Goal: Information Seeking & Learning: Learn about a topic

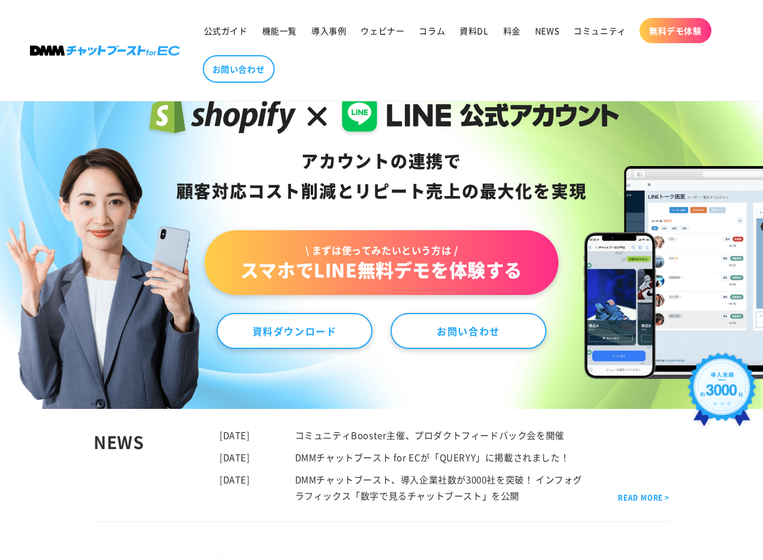
drag, startPoint x: 293, startPoint y: 160, endPoint x: 539, endPoint y: 190, distance: 247.1
click at [538, 190] on div "アカウントの連携で 顧客対応コスト削減と リピート売上の 最大化を実現" at bounding box center [382, 176] width 476 height 60
click at [404, 195] on div "アカウントの連携で 顧客対応コスト削減と リピート売上の 最大化を実現" at bounding box center [382, 176] width 476 height 60
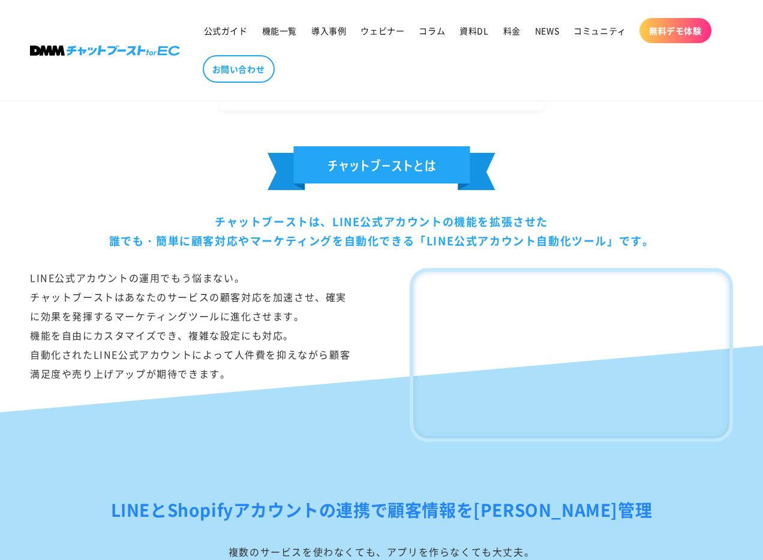
scroll to position [621, 0]
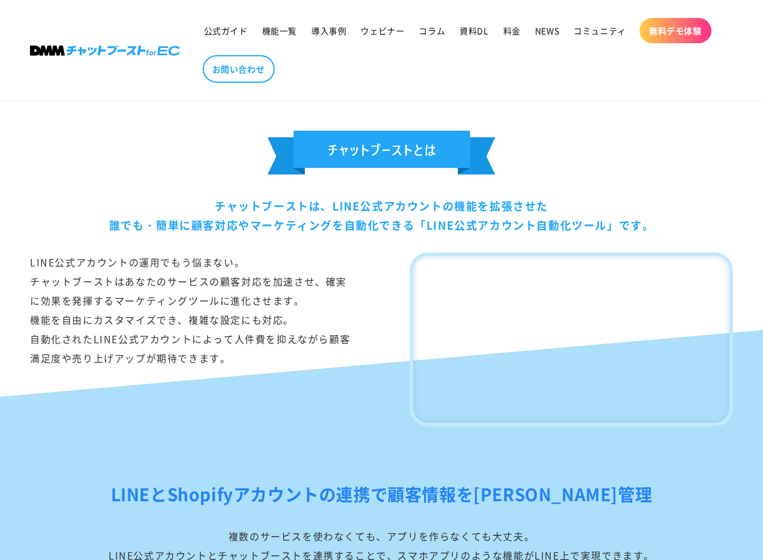
drag, startPoint x: 215, startPoint y: 208, endPoint x: 513, endPoint y: 235, distance: 299.3
click at [513, 232] on div "チャットブーストは、LINE公式アカウントの機能を拡張させた 誰でも・簡単に顧客対応やマーケティングを自動化できる「LINE公式アカウント自動化ツール」です。" at bounding box center [381, 215] width 703 height 39
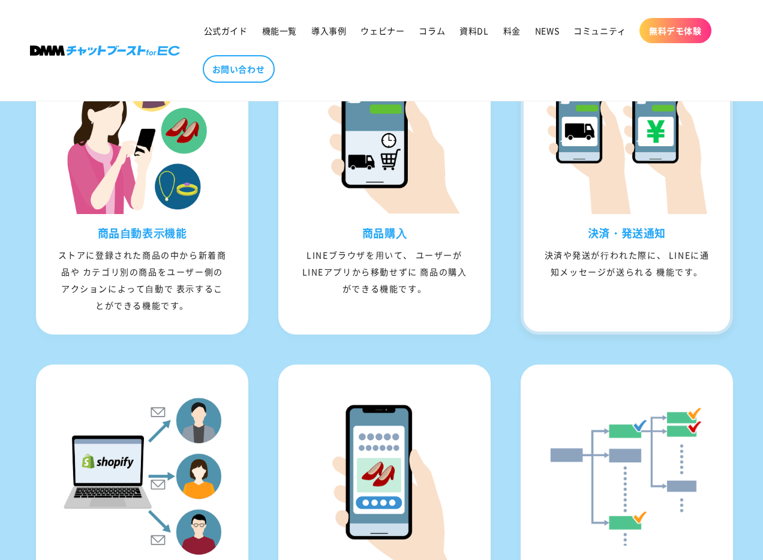
scroll to position [1176, 0]
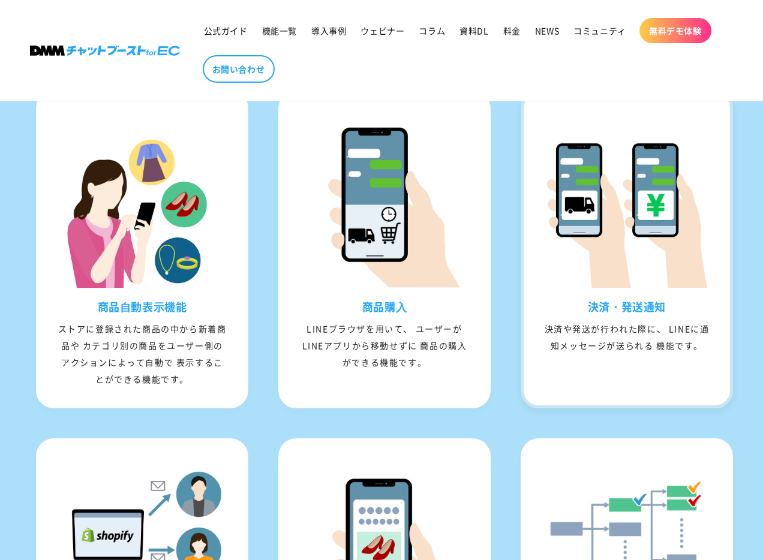
drag, startPoint x: 578, startPoint y: 327, endPoint x: 690, endPoint y: 374, distance: 122.1
click at [691, 371] on div "決済・発送通知 決済や発送が⾏われた際に、 LINEに通知メッセージが送られる 機能です。" at bounding box center [627, 335] width 206 height 71
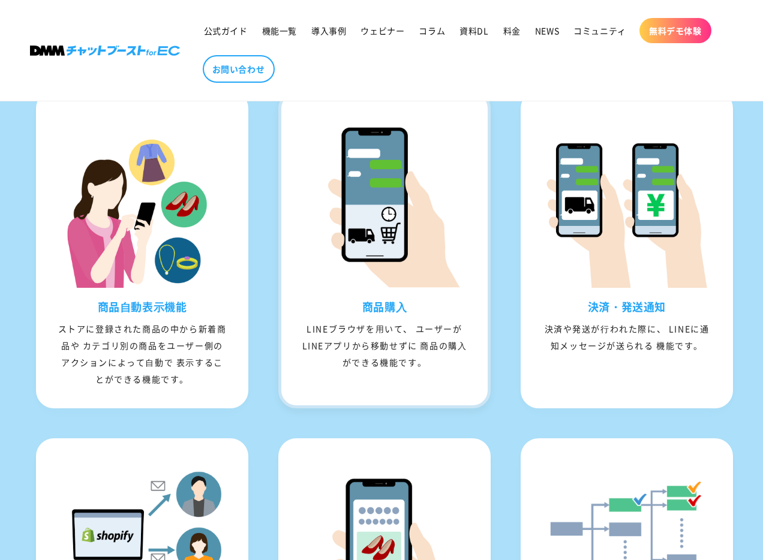
drag, startPoint x: 424, startPoint y: 380, endPoint x: 344, endPoint y: 326, distance: 96.5
click at [344, 326] on div "商品購⼊ LINEブラウザを⽤いて、 ユーザーがLINEアプリから移動せずに 商品の購⼊ができる機能です。" at bounding box center [384, 344] width 206 height 88
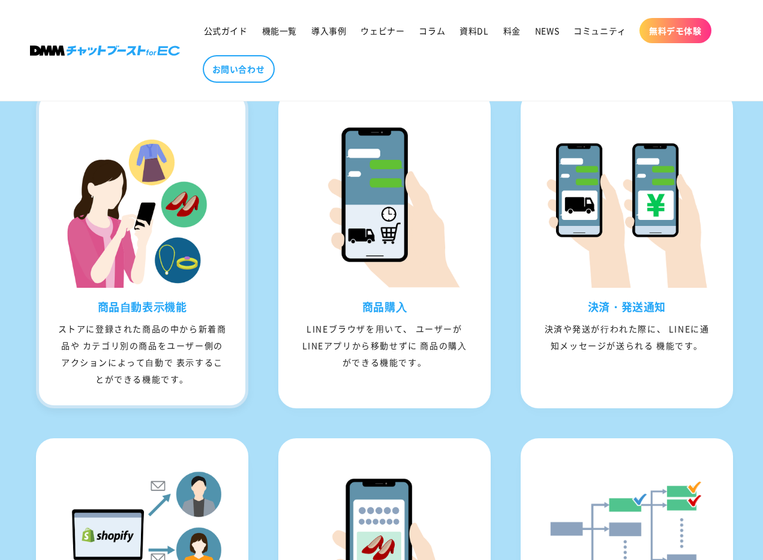
drag, startPoint x: 199, startPoint y: 410, endPoint x: 113, endPoint y: 334, distance: 115.2
click at [113, 335] on div "商品⾃動表⽰機能 ストアに登録された商品の中から新着商品や カテゴリ別の商品をユーザー側の アクションによって⾃動で 表⽰することができる機能です。" at bounding box center [142, 352] width 206 height 105
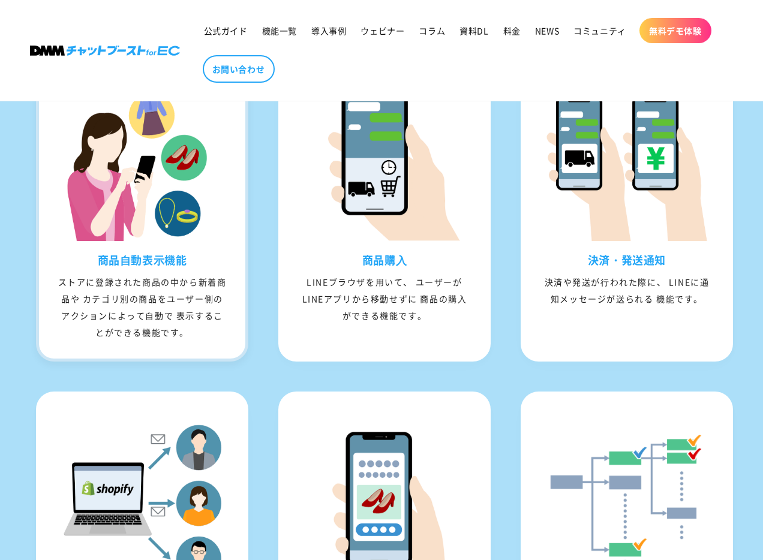
scroll to position [1236, 0]
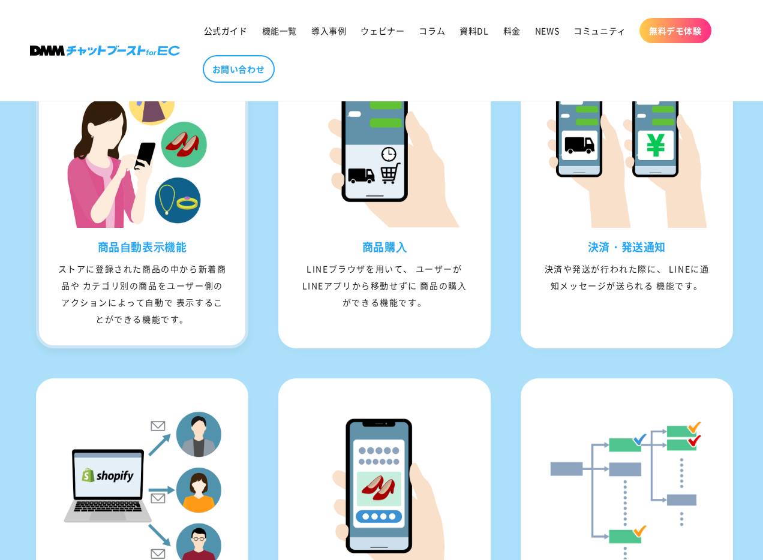
click at [113, 348] on div "商品⾃動表⽰機能 ストアに登録された商品の中から新着商品や カテゴリ別の商品をユーザー側の アクションによって⾃動で 表⽰することができる機能です。" at bounding box center [142, 189] width 212 height 317
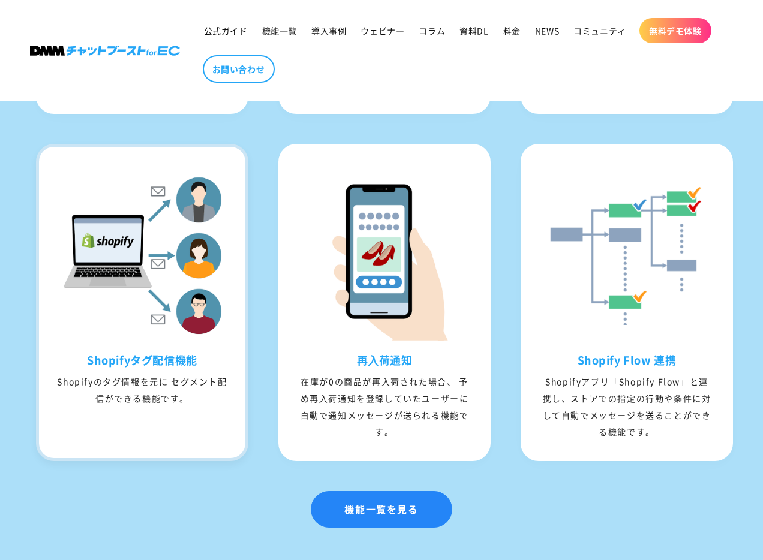
scroll to position [1473, 0]
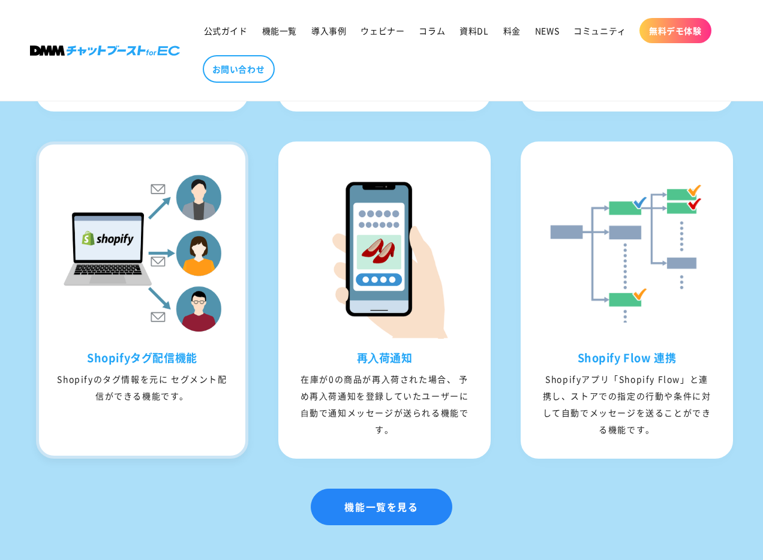
drag, startPoint x: 64, startPoint y: 377, endPoint x: 236, endPoint y: 429, distance: 180.1
click at [236, 422] on div "Shopifyタグ配信機能 Shopifyのタグ情報を元に セグメント配信ができる機能です。" at bounding box center [142, 386] width 206 height 71
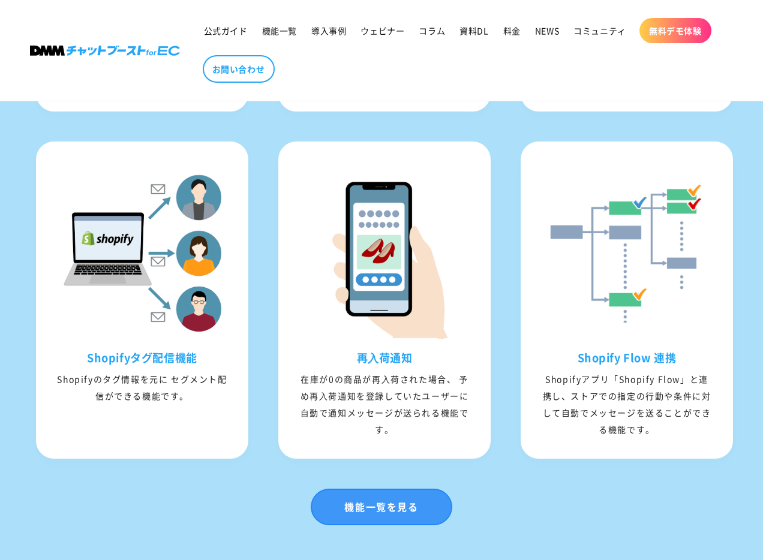
drag, startPoint x: 323, startPoint y: 374, endPoint x: 426, endPoint y: 542, distance: 197.1
click at [425, 529] on div "LINEとShopifyアカウントの連携で顧客情報を[PERSON_NAME]管理 複数のサービスを使わなくても、アプリを作らなくても大丈夫。 LINE公式ア…" at bounding box center [381, 77] width 763 height 1005
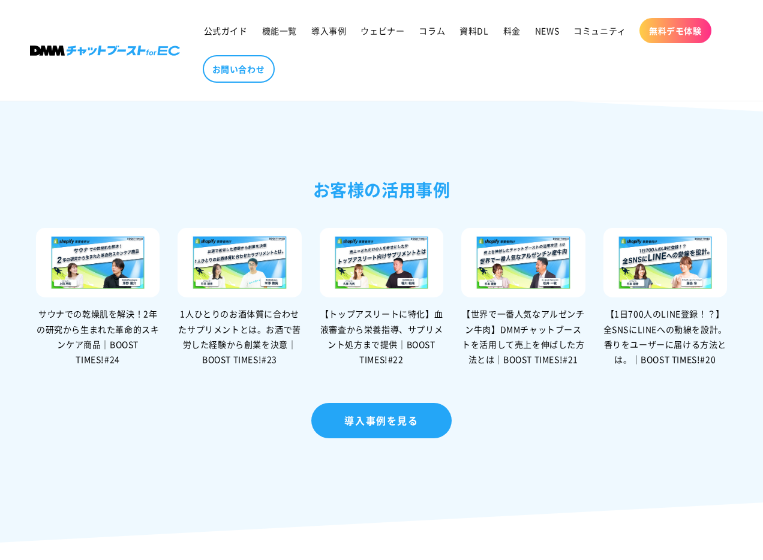
scroll to position [2517, 0]
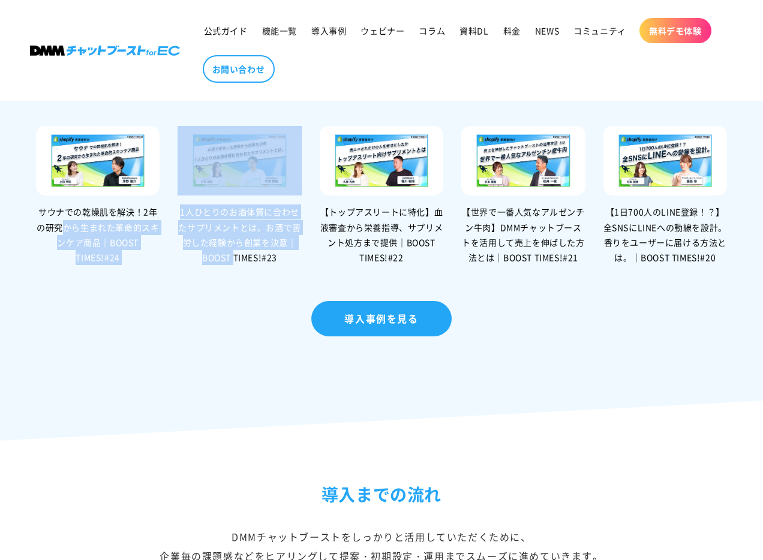
drag, startPoint x: 29, startPoint y: 227, endPoint x: 198, endPoint y: 266, distance: 173.4
click at [198, 266] on ul "サウナでの乾燥肌を解決！2年の研究から生まれた革命的スキンケア商品｜BOOST TIMES!#24 1人ひとりのお酒体質に合わせたサプリメントとは。お酒で苦労…" at bounding box center [378, 198] width 709 height 157
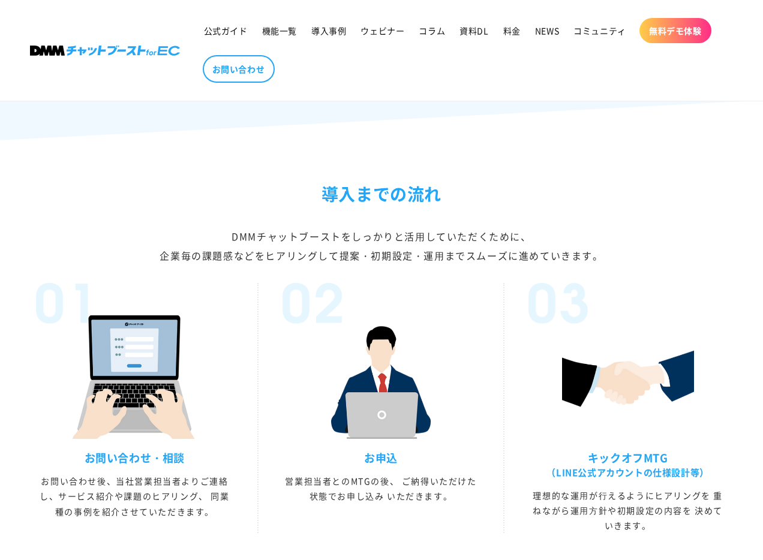
scroll to position [2822, 0]
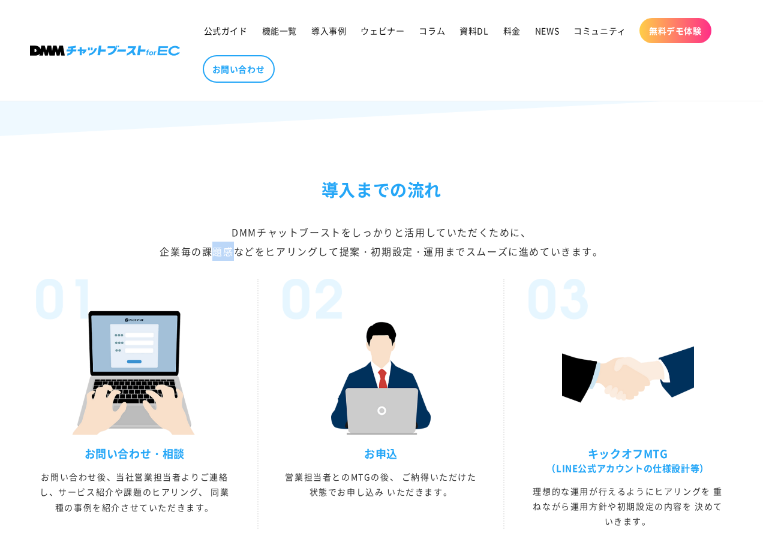
drag, startPoint x: 214, startPoint y: 242, endPoint x: 656, endPoint y: 262, distance: 441.9
click at [656, 261] on div "DMMチャットブーストをしっかりと活⽤していただくために、 企業毎の課題感などをヒアリングして提案・初期設定・運⽤までスムーズに進めていきます。" at bounding box center [381, 242] width 703 height 38
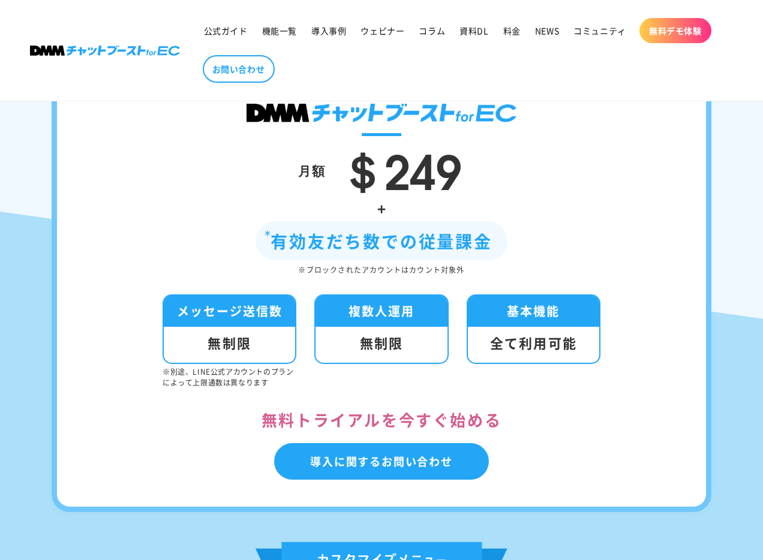
scroll to position [3989, 0]
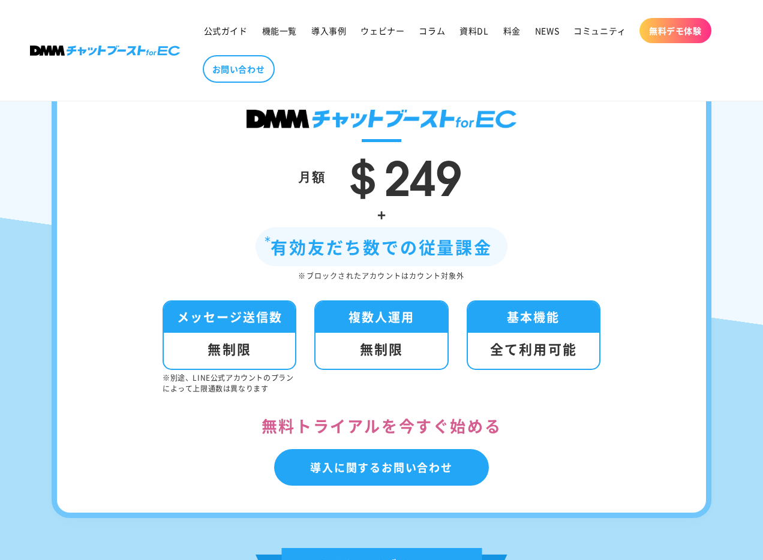
drag, startPoint x: 251, startPoint y: 265, endPoint x: 560, endPoint y: 267, distance: 309.5
click at [560, 267] on div "+ 有効友だち数での従量課金 ※ブロックされたアカウントはカウント対象外" at bounding box center [381, 242] width 577 height 81
drag, startPoint x: 307, startPoint y: 292, endPoint x: 420, endPoint y: 293, distance: 112.8
click at [416, 283] on div "※ブロックされたアカウントはカウント対象外" at bounding box center [381, 275] width 577 height 13
drag, startPoint x: 159, startPoint y: 401, endPoint x: 290, endPoint y: 411, distance: 131.2
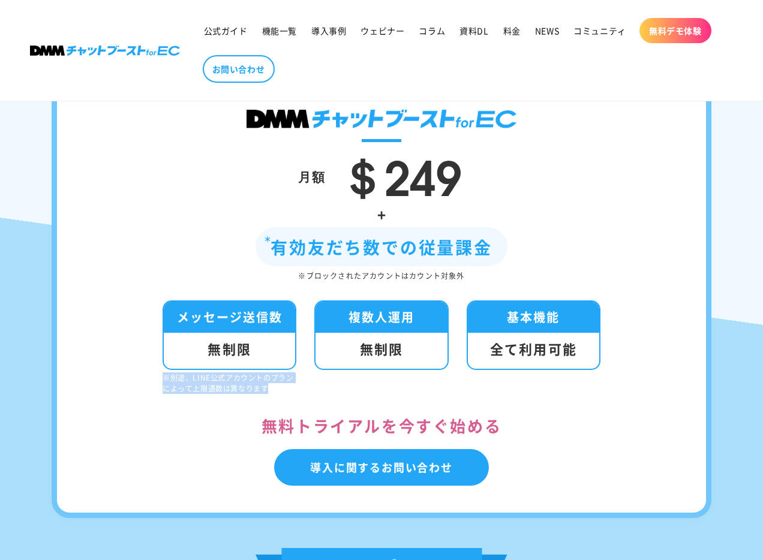
click at [290, 411] on div "月額 ＄249 + 有効友だち数での従量課金 ※ブロックされたアカウントはカウント対象外 メッセージ送信数 無制限 ※別途、LINE公式アカウントのプランによ…" at bounding box center [382, 288] width 660 height 459
click at [371, 394] on li "複数人運用 無制限" at bounding box center [381, 348] width 134 height 94
drag, startPoint x: 268, startPoint y: 406, endPoint x: 140, endPoint y: 394, distance: 128.3
click at [140, 394] on div "月額 ＄249 + 有効友だち数での従量課金 ※ブロックされたアカウントはカウント対象外 メッセージ送信数 無制限 ※別途、LINE公式アカウントのプランによ…" at bounding box center [382, 288] width 660 height 459
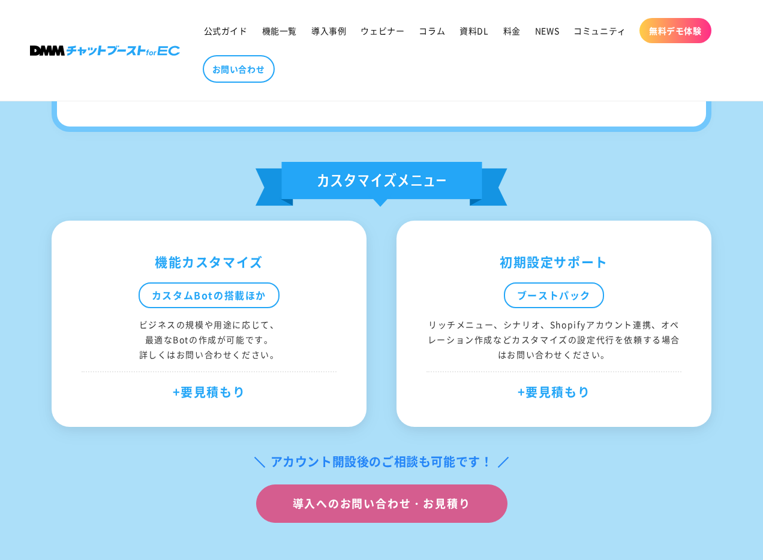
scroll to position [4410, 0]
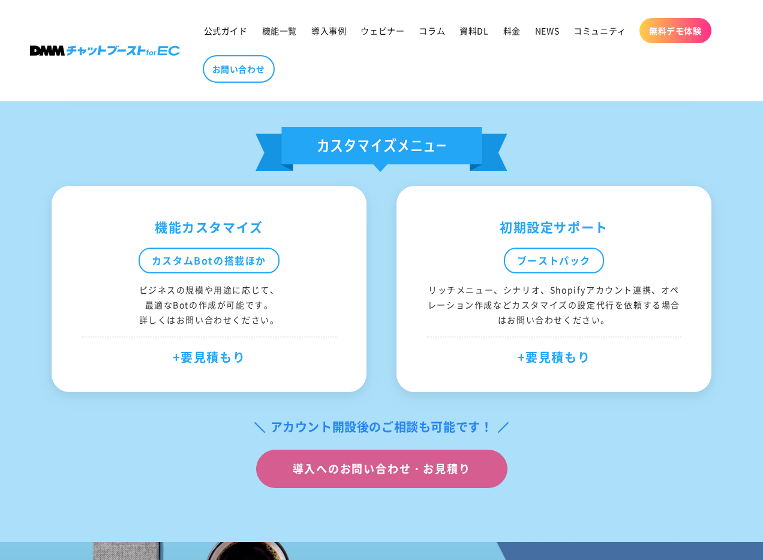
click at [136, 239] on div "機能カスタマイズ" at bounding box center [209, 227] width 255 height 23
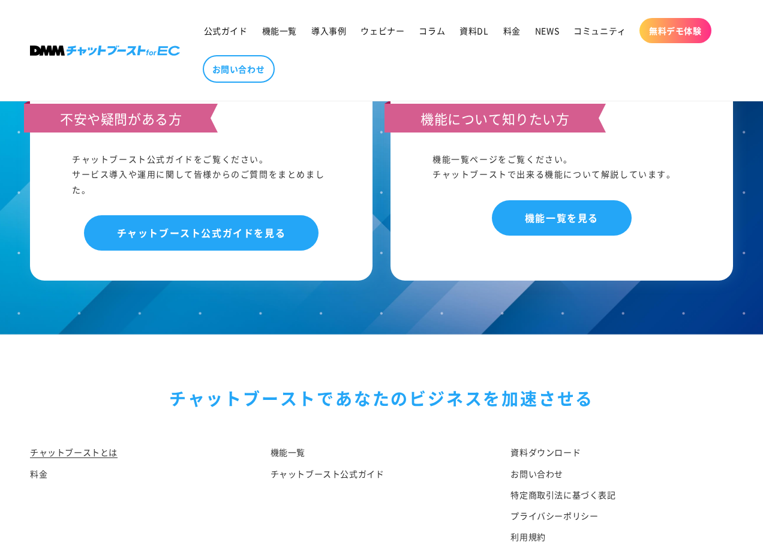
scroll to position [6159, 0]
